Goal: Find specific page/section: Find specific page/section

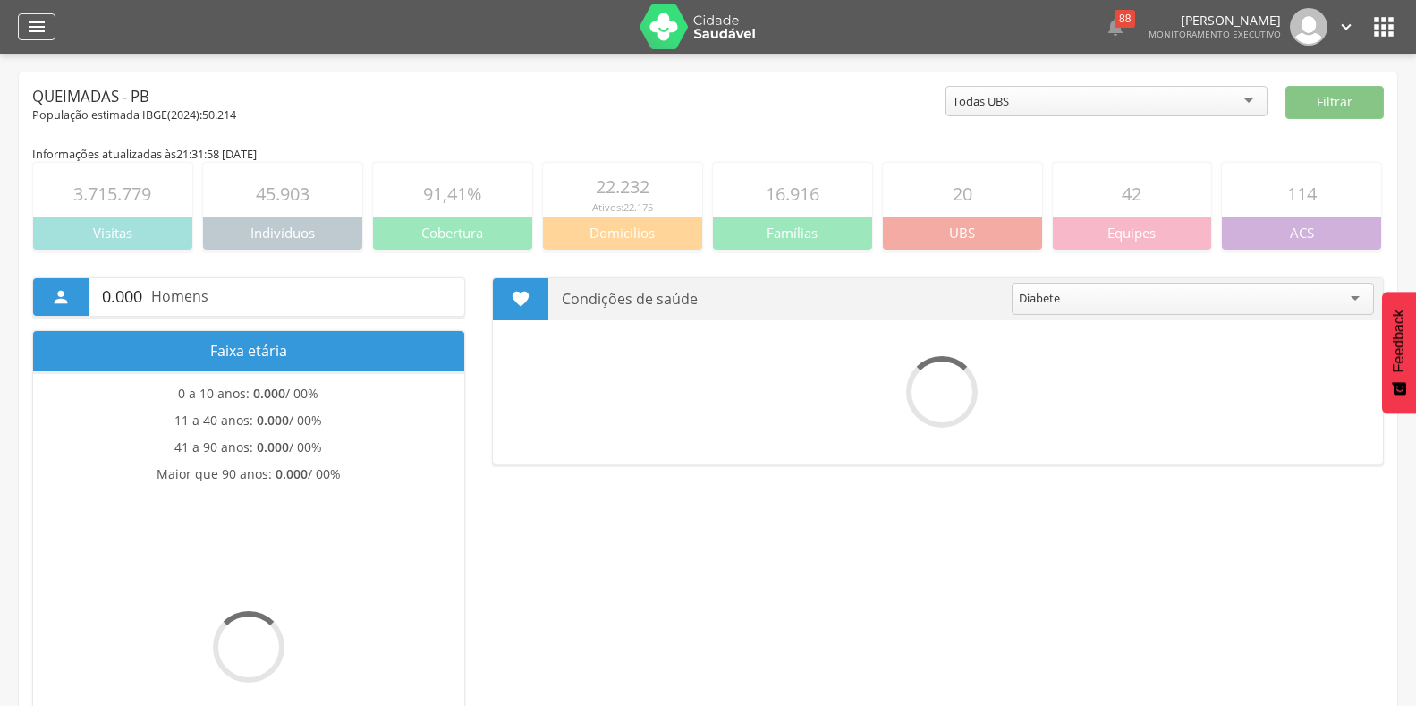
click at [41, 32] on icon "" at bounding box center [36, 26] width 21 height 21
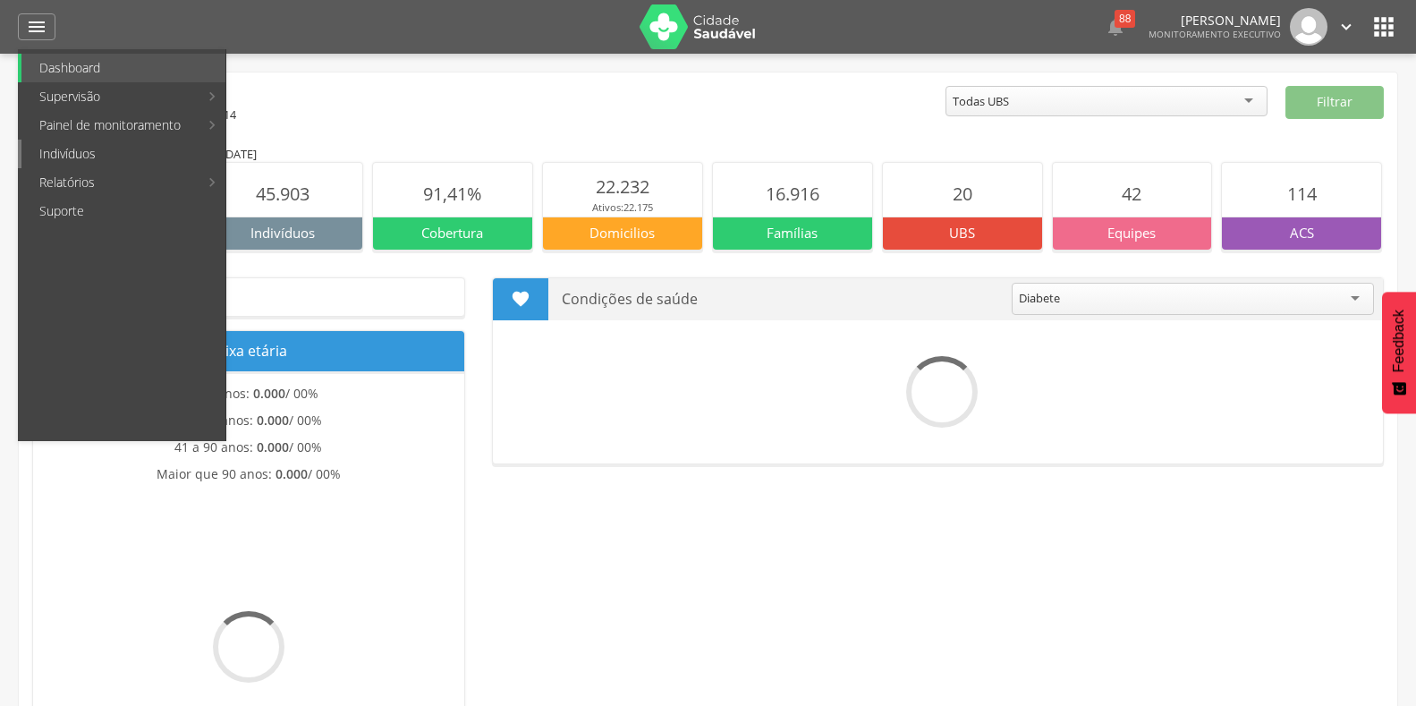
click at [45, 150] on link "Indivíduos" at bounding box center [123, 153] width 204 height 29
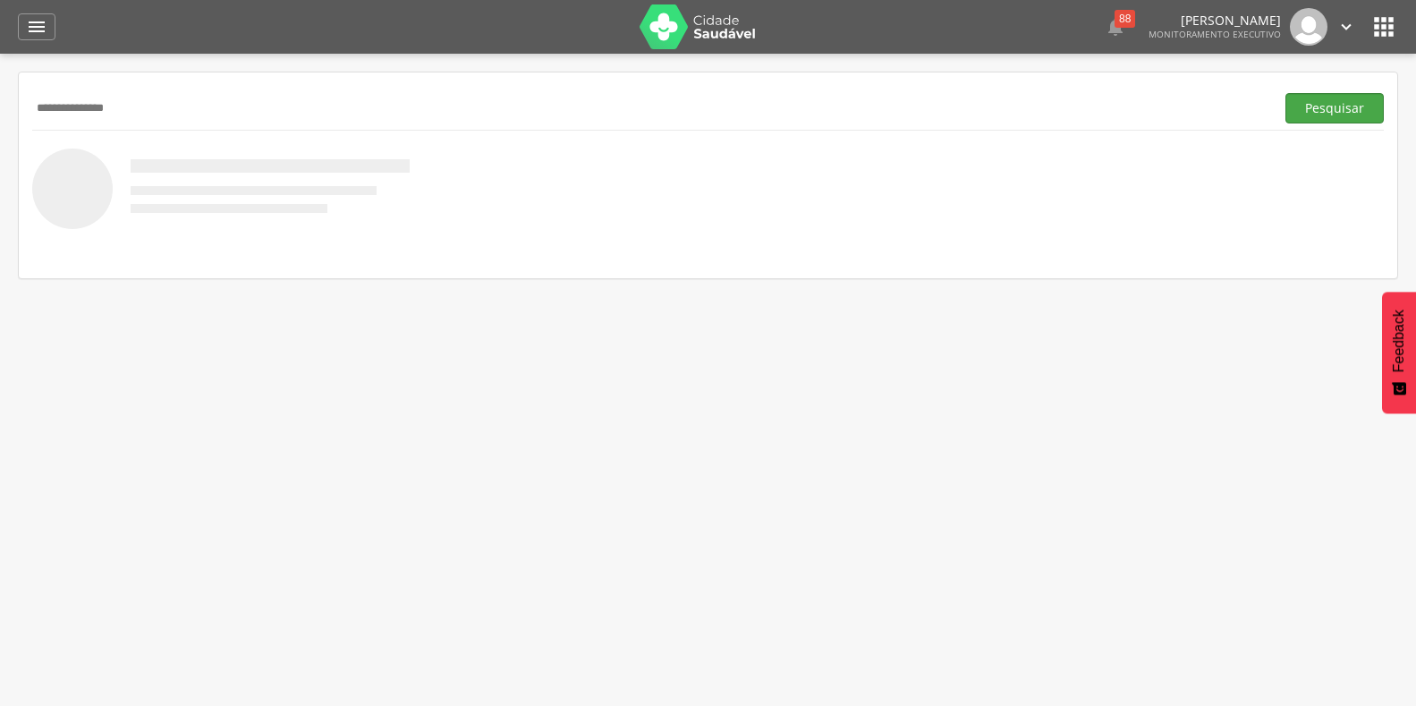
type input "**********"
click at [1312, 100] on button "Pesquisar" at bounding box center [1334, 108] width 98 height 30
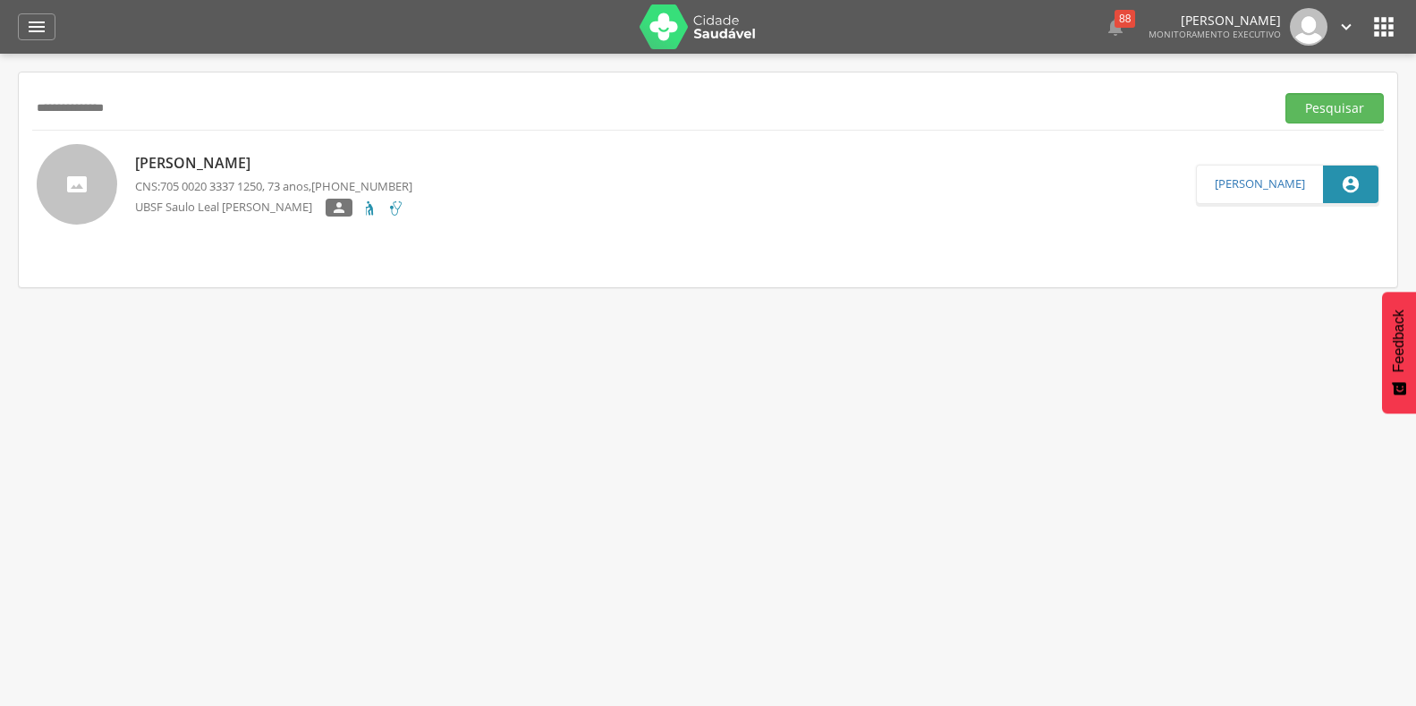
click at [97, 188] on div at bounding box center [77, 184] width 80 height 80
type input "**********"
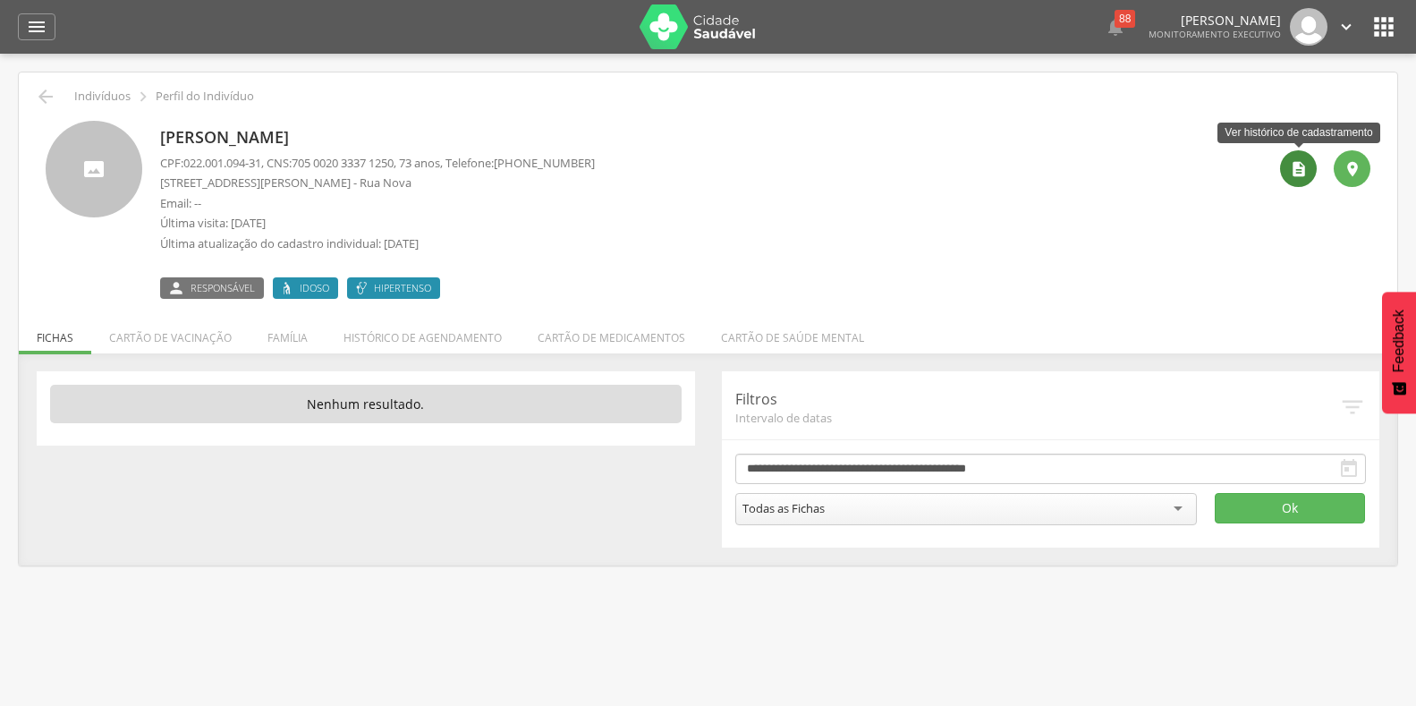
click at [1298, 166] on icon "" at bounding box center [1298, 169] width 18 height 18
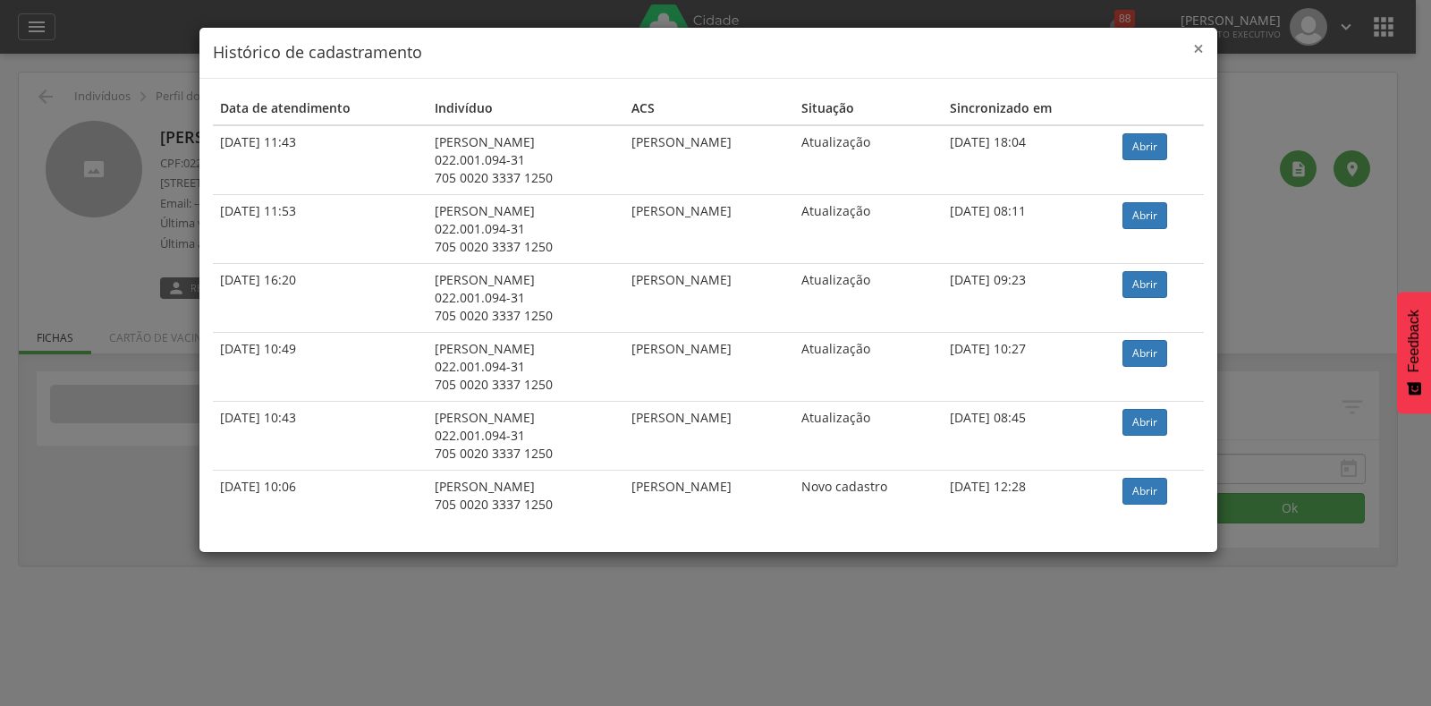
click at [1196, 55] on span "×" at bounding box center [1198, 48] width 11 height 25
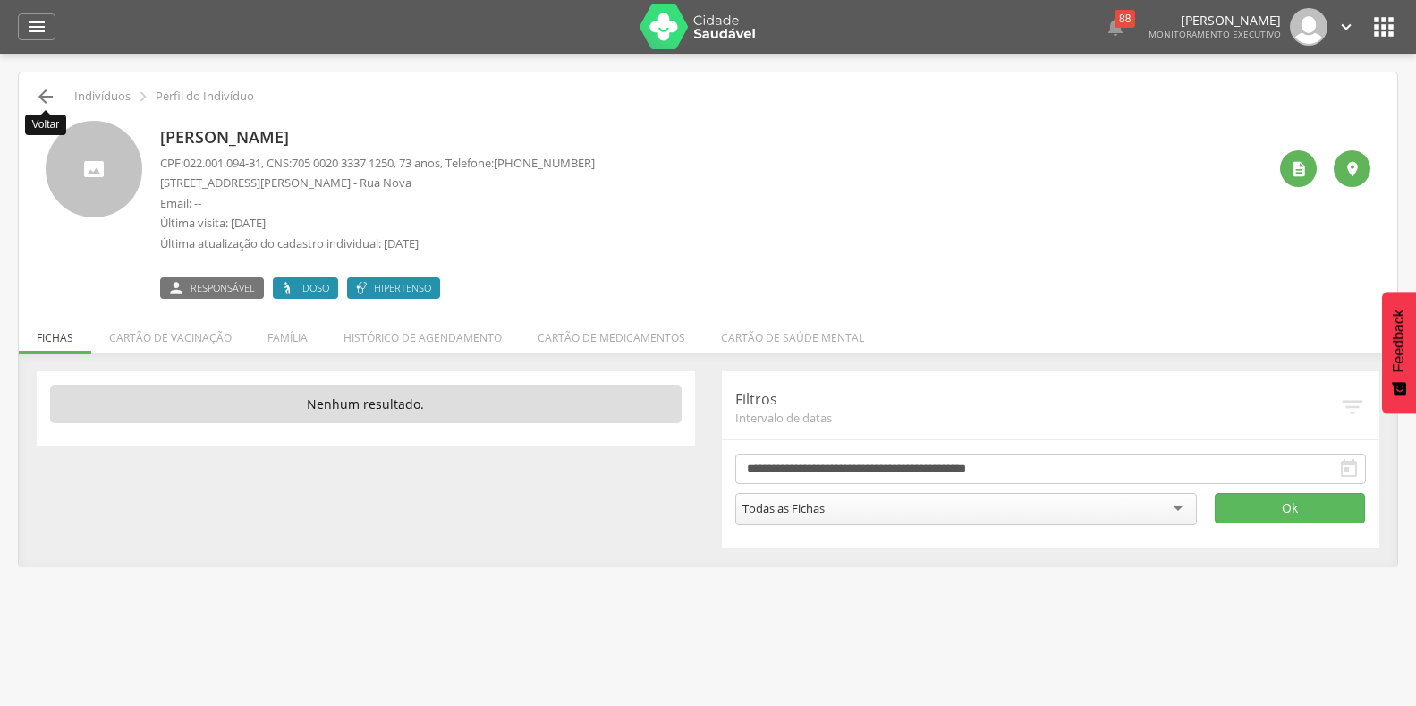
click at [39, 93] on icon "" at bounding box center [45, 96] width 21 height 21
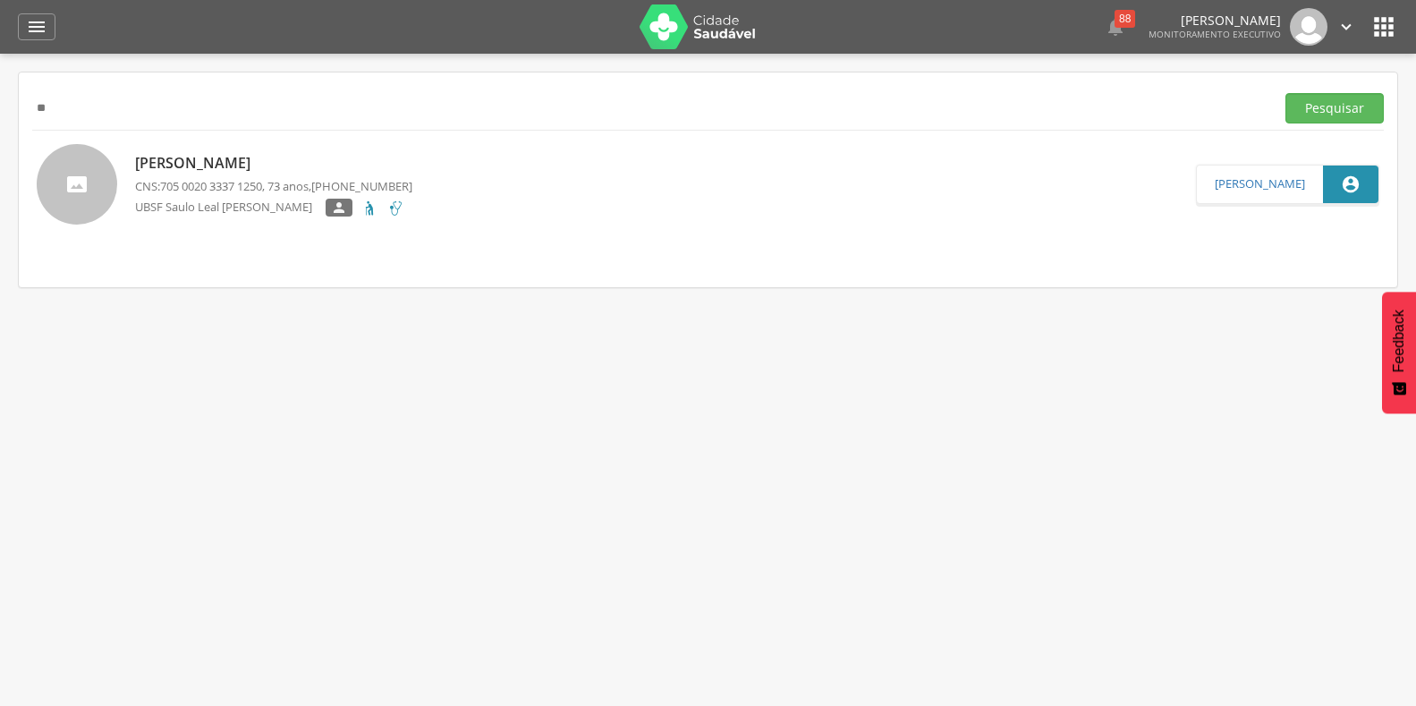
type input "*"
click at [1348, 114] on button "Pesquisar" at bounding box center [1334, 108] width 98 height 30
click at [37, 154] on img at bounding box center [37, 154] width 0 height 0
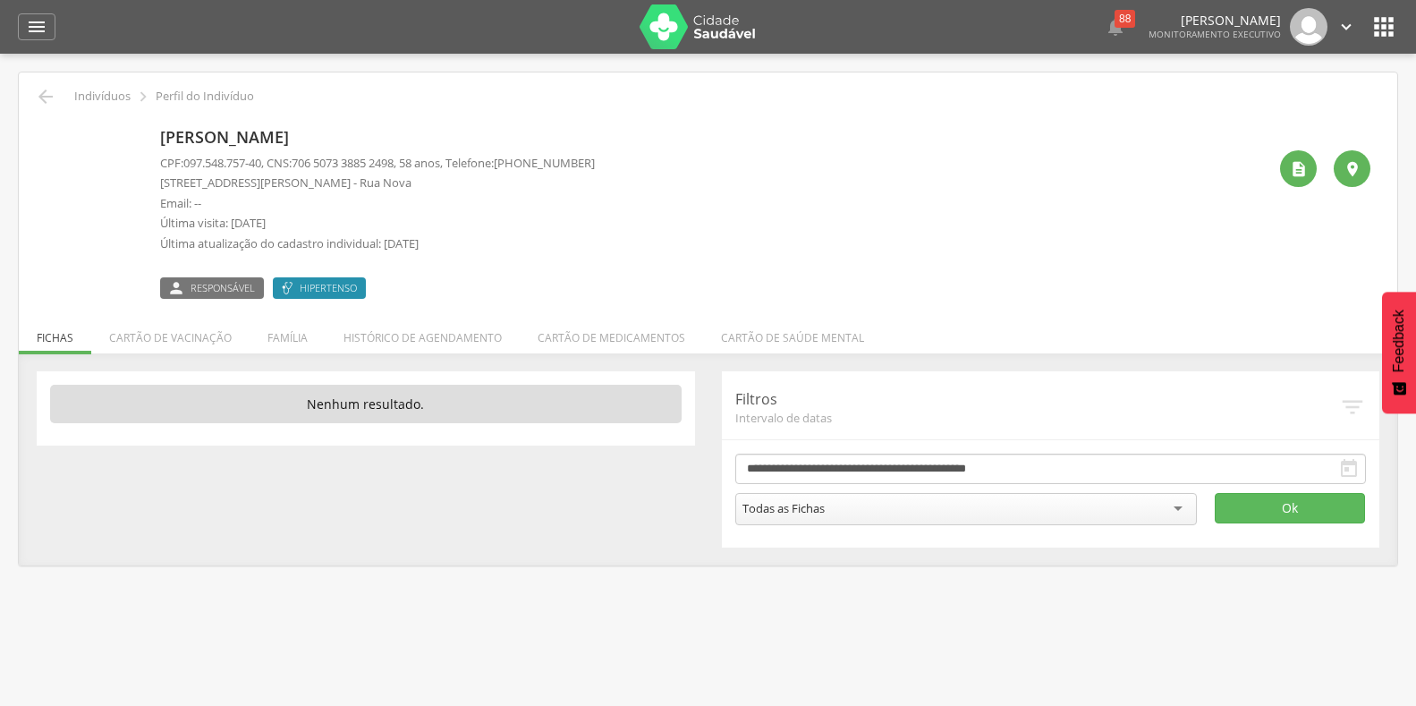
click at [63, 97] on div " Indivíduos  Perfil do Indivíduo" at bounding box center [707, 96] width 1351 height 21
click at [55, 95] on icon "" at bounding box center [45, 96] width 21 height 21
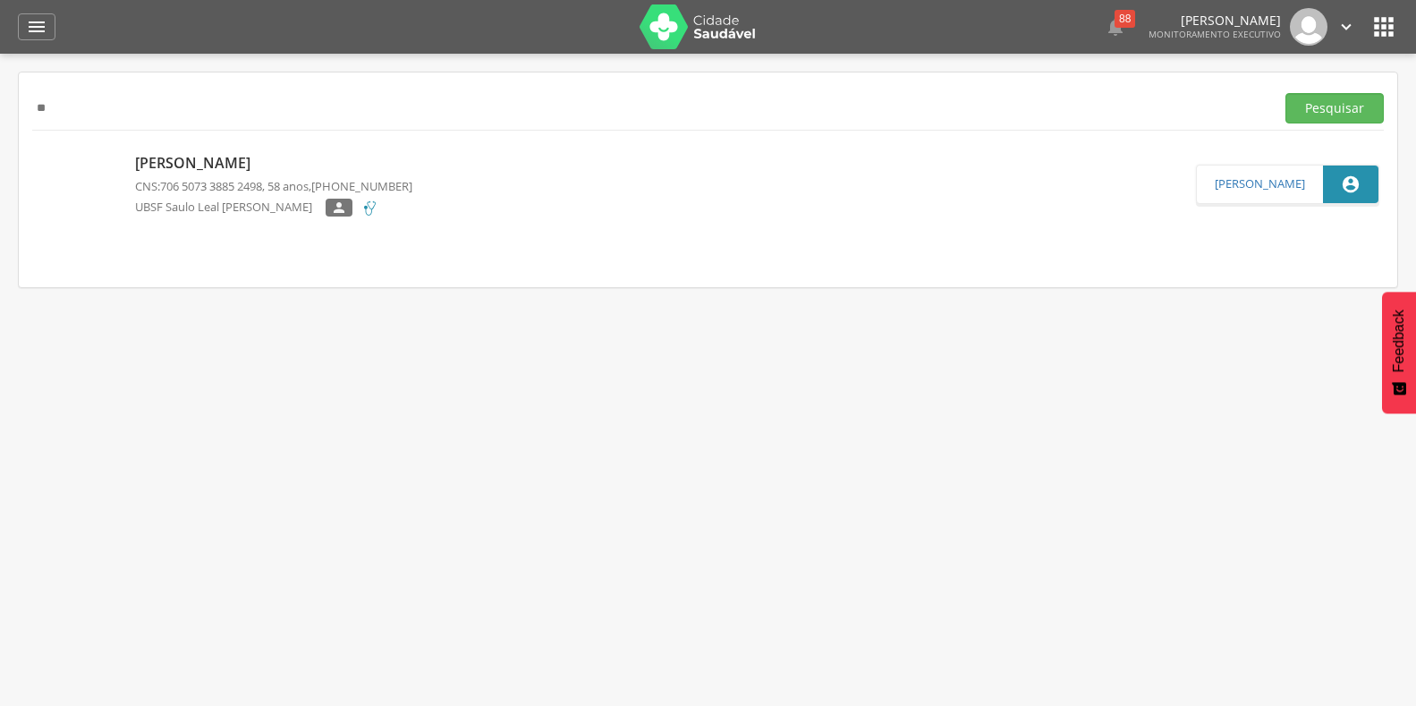
type input "*"
type input "**********"
click at [1378, 105] on button "Pesquisar" at bounding box center [1334, 108] width 98 height 30
click at [37, 154] on img at bounding box center [37, 154] width 0 height 0
